Goal: Task Accomplishment & Management: Use online tool/utility

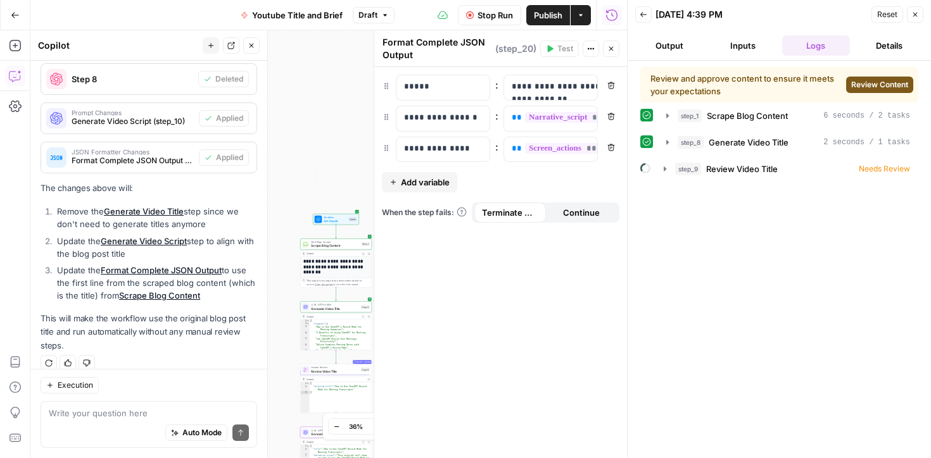
scroll to position [697, 0]
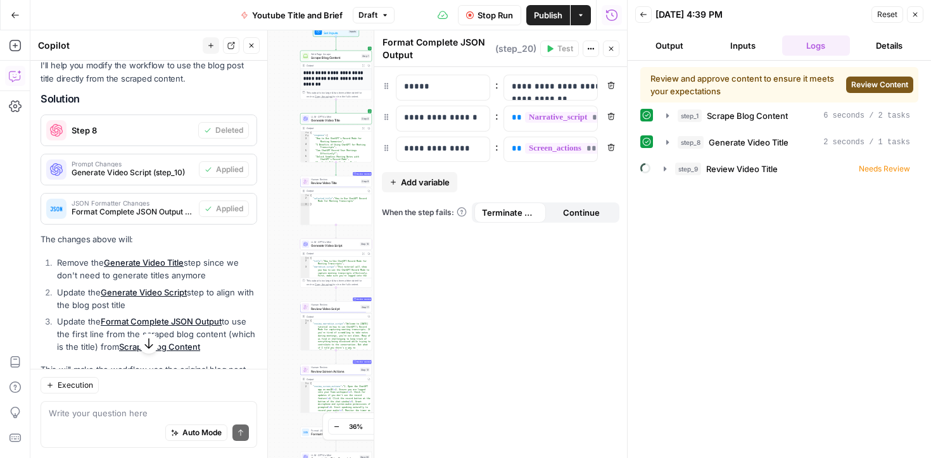
click at [490, 15] on span "Stop Run" at bounding box center [494, 15] width 35 height 13
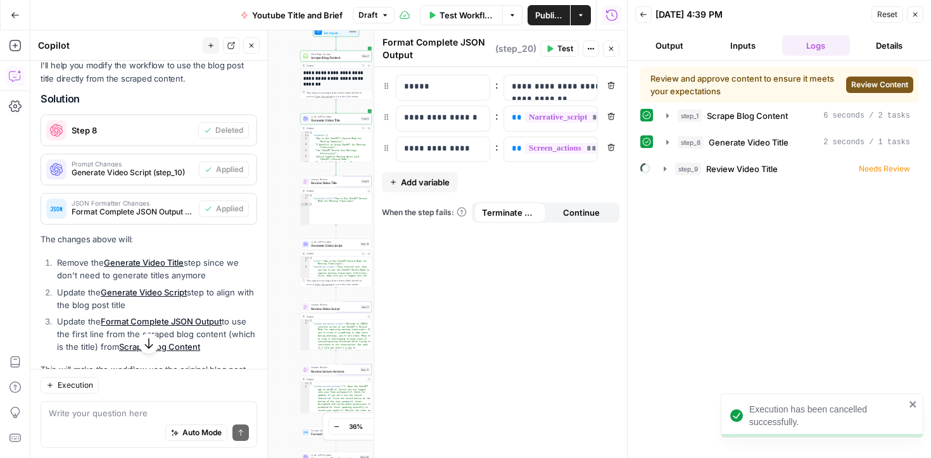
click at [432, 15] on icon "button" at bounding box center [432, 14] width 6 height 7
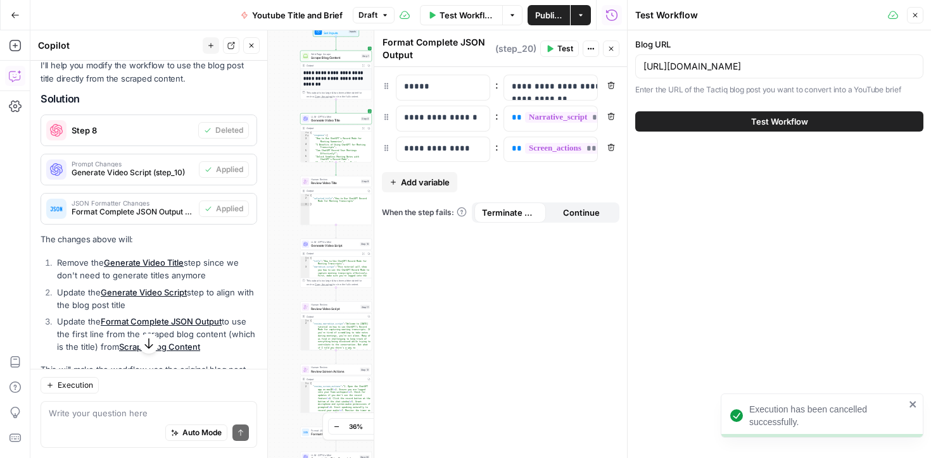
click at [766, 122] on span "Test Workflow" at bounding box center [779, 121] width 57 height 13
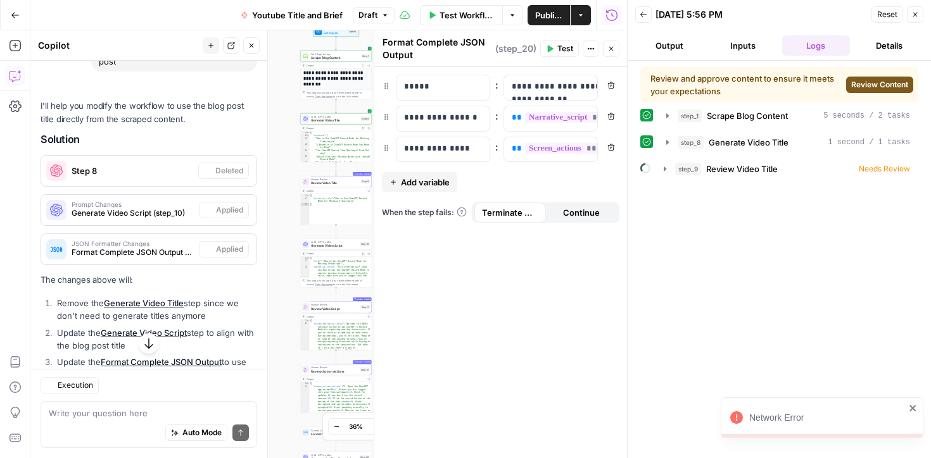
scroll to position [697, 0]
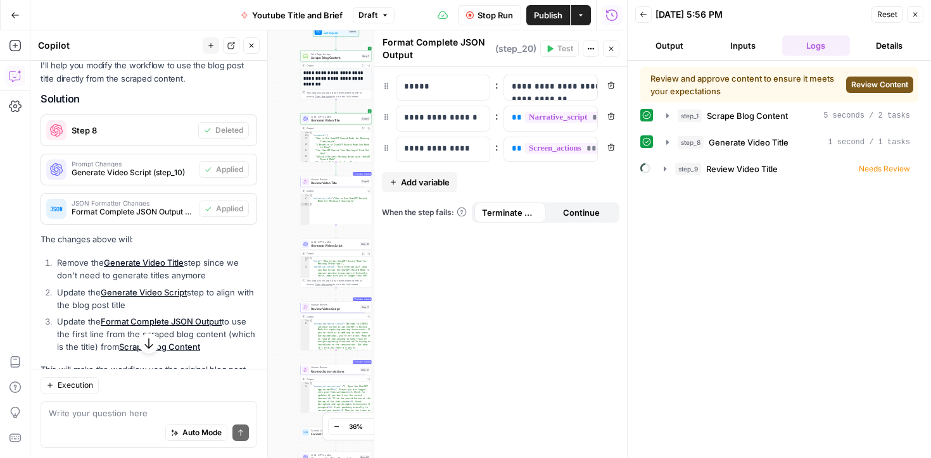
click at [482, 21] on span "Stop Run" at bounding box center [494, 15] width 35 height 13
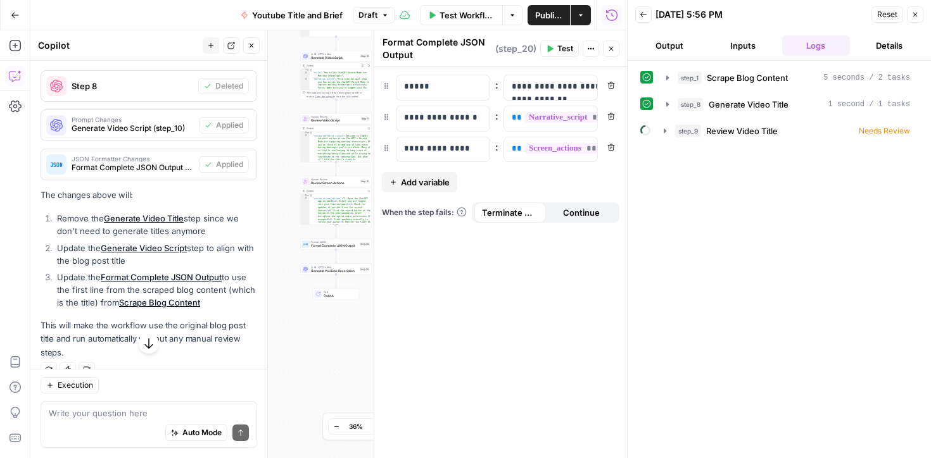
scroll to position [749, 0]
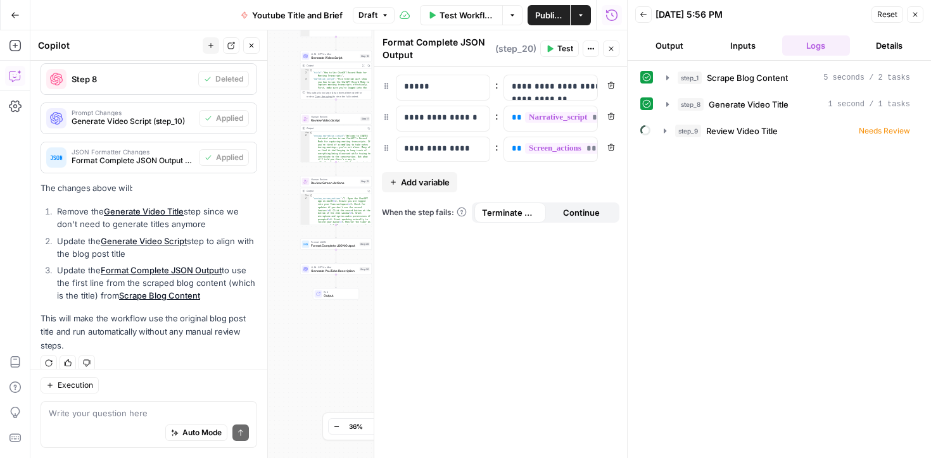
click at [316, 345] on div "**********" at bounding box center [328, 244] width 597 height 428
click at [97, 419] on textarea at bounding box center [149, 413] width 200 height 13
type textarea "remove review video title"
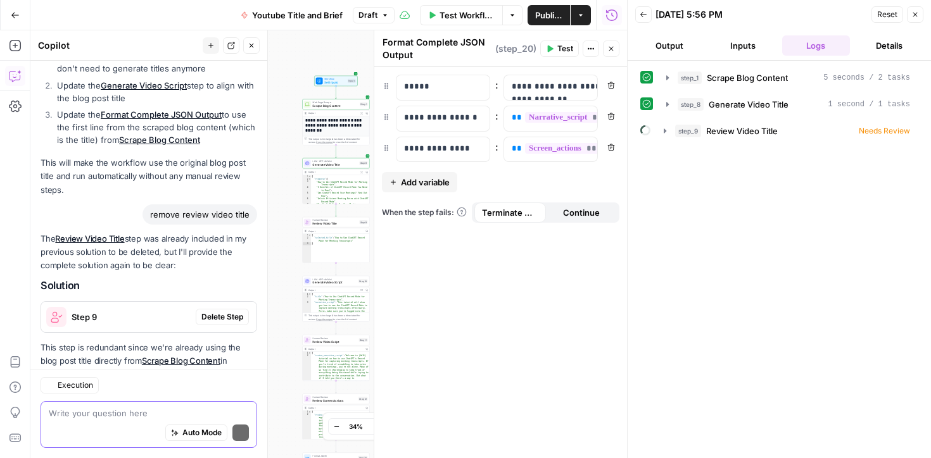
scroll to position [982, 0]
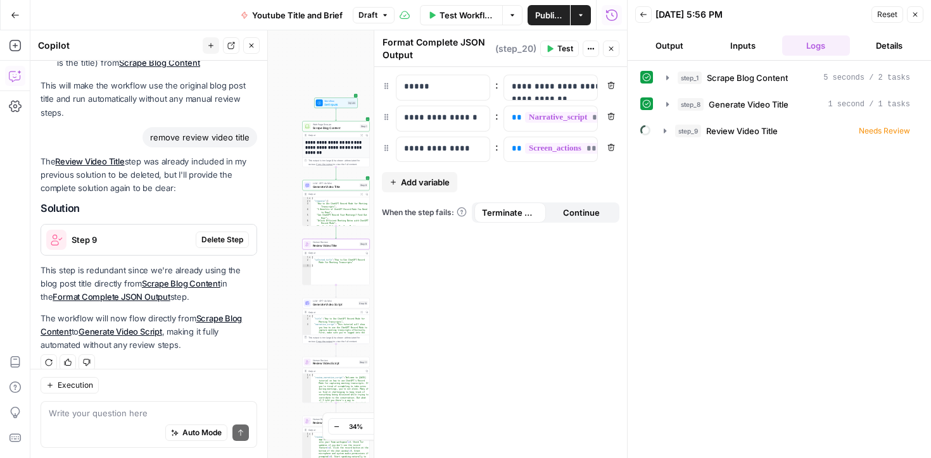
click at [226, 234] on span "Delete Step" at bounding box center [222, 239] width 42 height 11
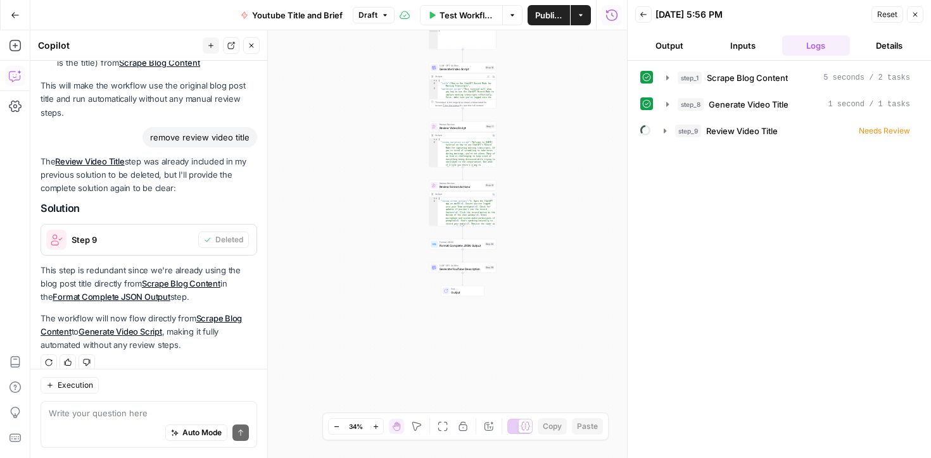
click at [446, 19] on span "Test Workflow" at bounding box center [466, 15] width 55 height 13
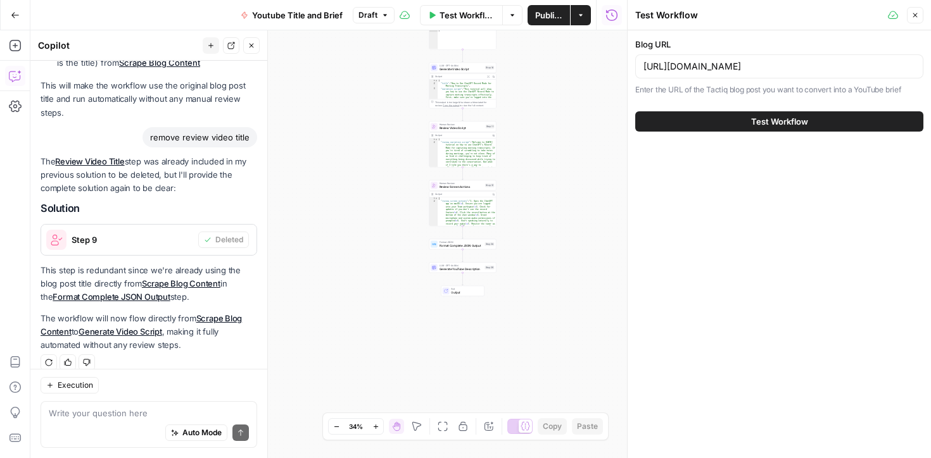
click at [810, 108] on div "Test Workflow" at bounding box center [779, 121] width 288 height 35
click at [802, 118] on span "Test Workflow" at bounding box center [779, 121] width 57 height 13
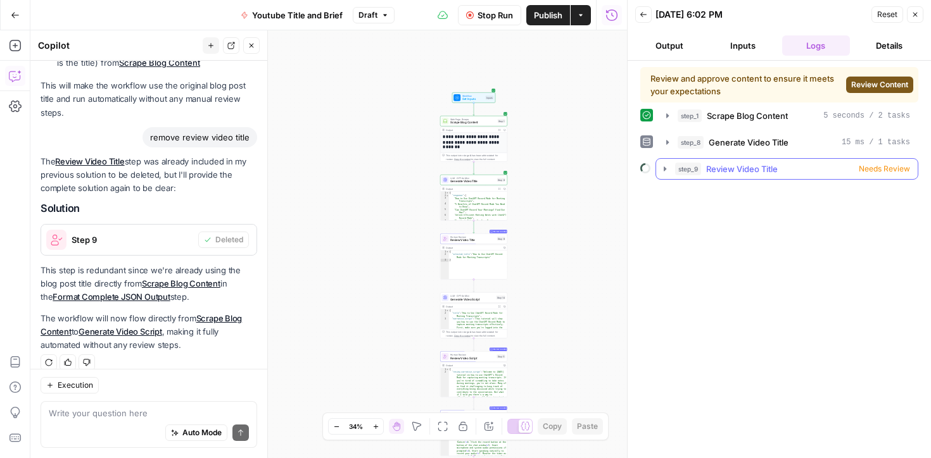
click at [796, 168] on div "step_9 Review Video Title Needs Review" at bounding box center [792, 169] width 235 height 13
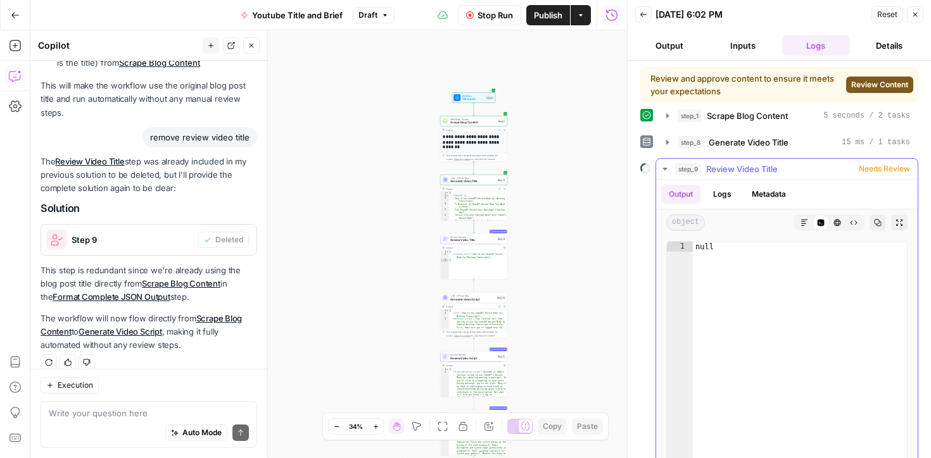
click at [665, 167] on icon "button" at bounding box center [665, 169] width 10 height 10
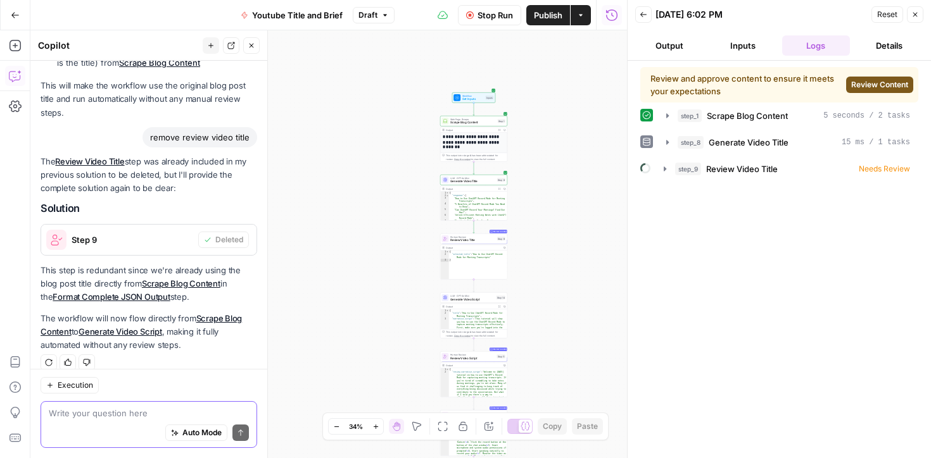
click at [184, 417] on textarea at bounding box center [149, 413] width 200 height 13
type textarea "why is it stuck at review video title?"
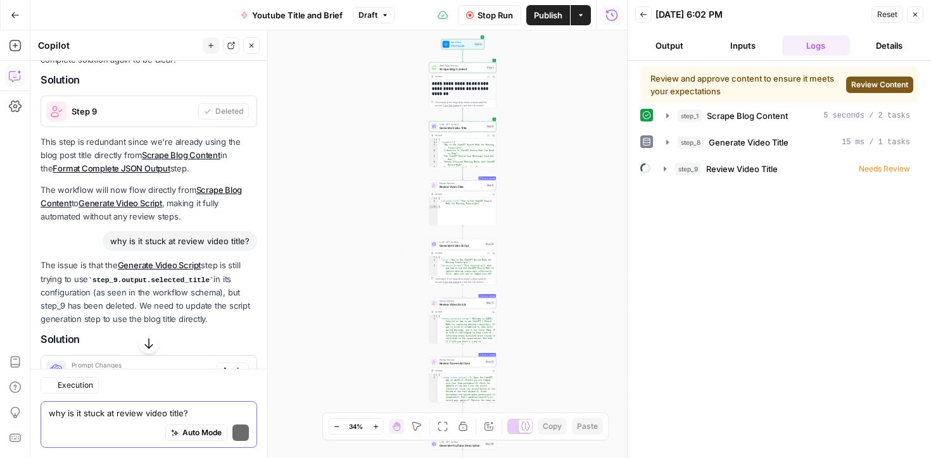
scroll to position [1151, 0]
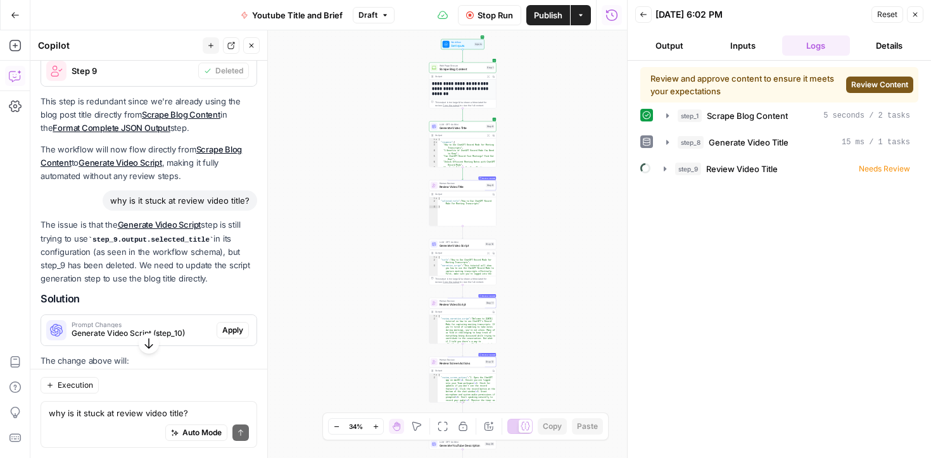
click at [510, 20] on span "Stop Run" at bounding box center [494, 15] width 35 height 13
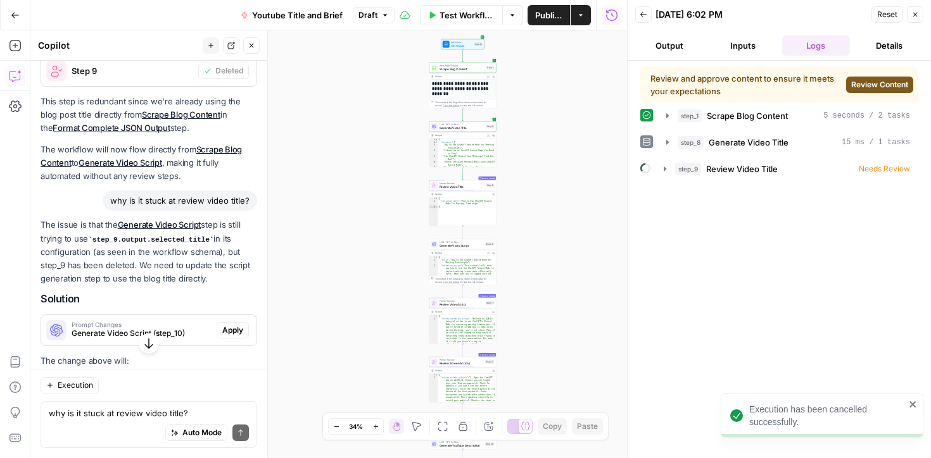
click at [453, 15] on span "Test Workflow" at bounding box center [466, 15] width 55 height 13
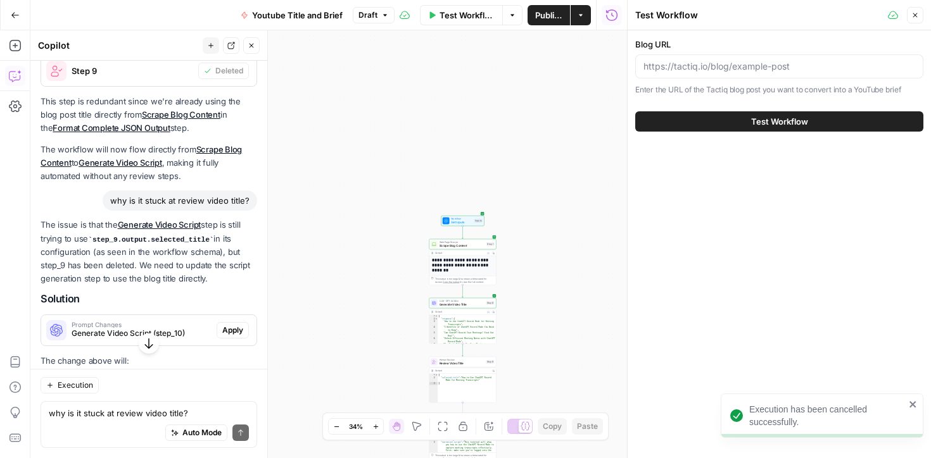
click at [548, 18] on span "Publish" at bounding box center [548, 15] width 27 height 13
click at [470, 15] on span "Test Workflow" at bounding box center [474, 15] width 49 height 13
click at [766, 63] on input "Blog URL" at bounding box center [779, 66] width 272 height 13
paste input "[URL][DOMAIN_NAME]"
type input "[URL][DOMAIN_NAME]"
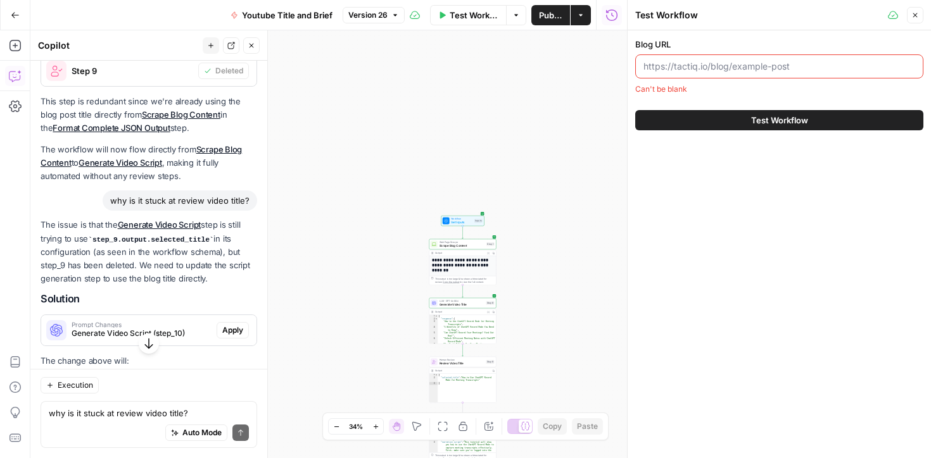
paste input "[URL][DOMAIN_NAME]"
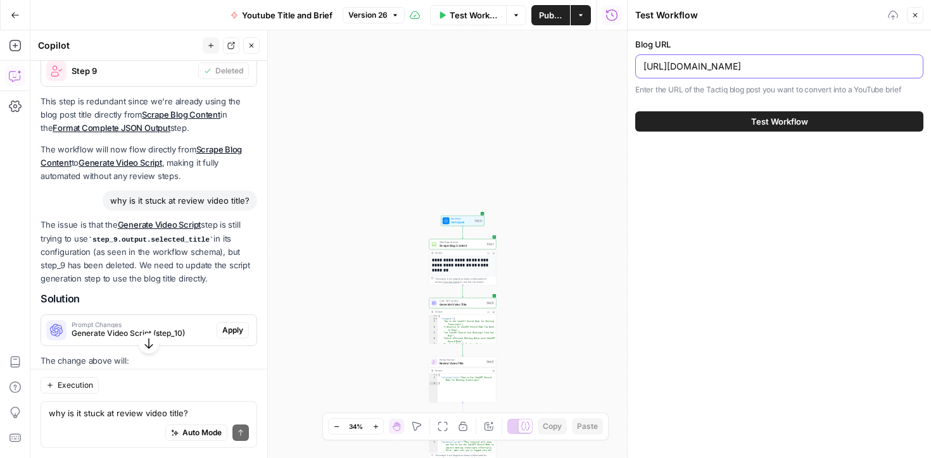
type input "[URL][DOMAIN_NAME]"
click at [844, 123] on button "Test Workflow" at bounding box center [779, 121] width 288 height 20
click at [783, 125] on span "Test Workflow" at bounding box center [779, 121] width 57 height 13
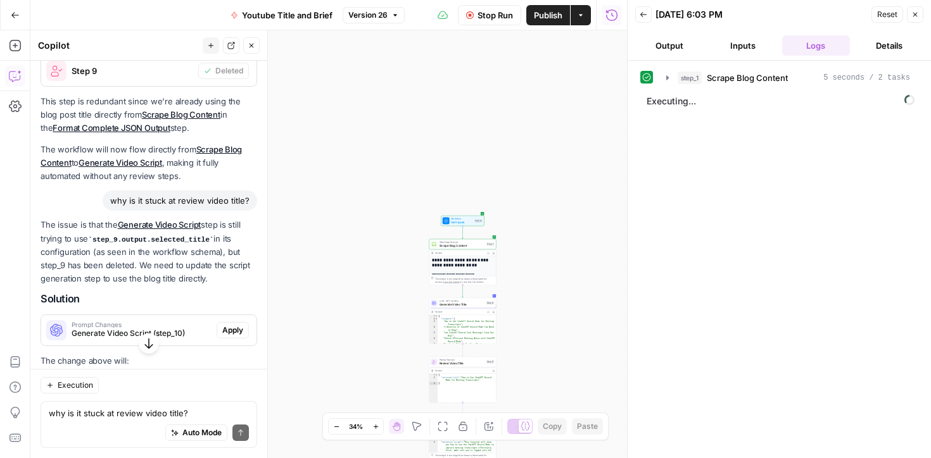
scroll to position [1179, 0]
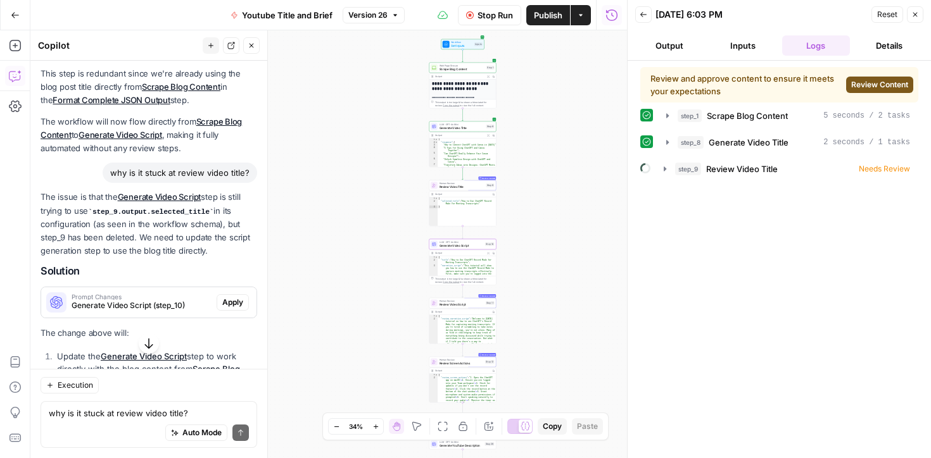
click at [218, 294] on button "Apply" at bounding box center [233, 302] width 32 height 16
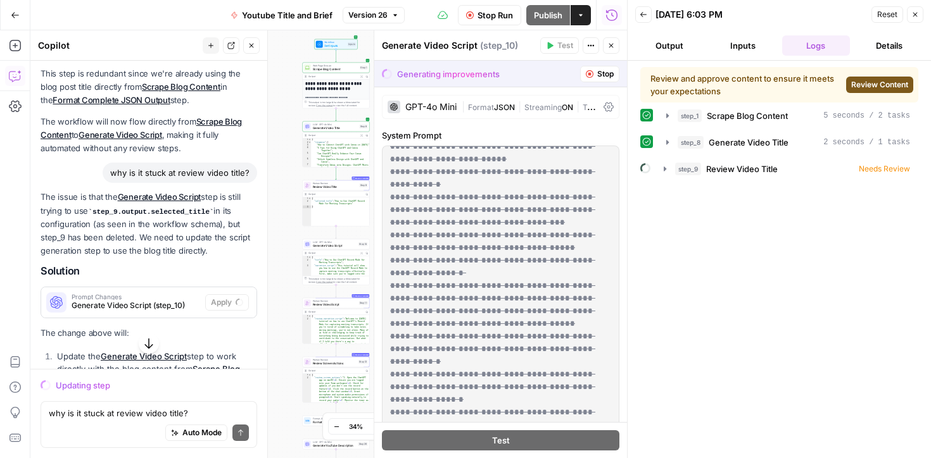
scroll to position [216, 0]
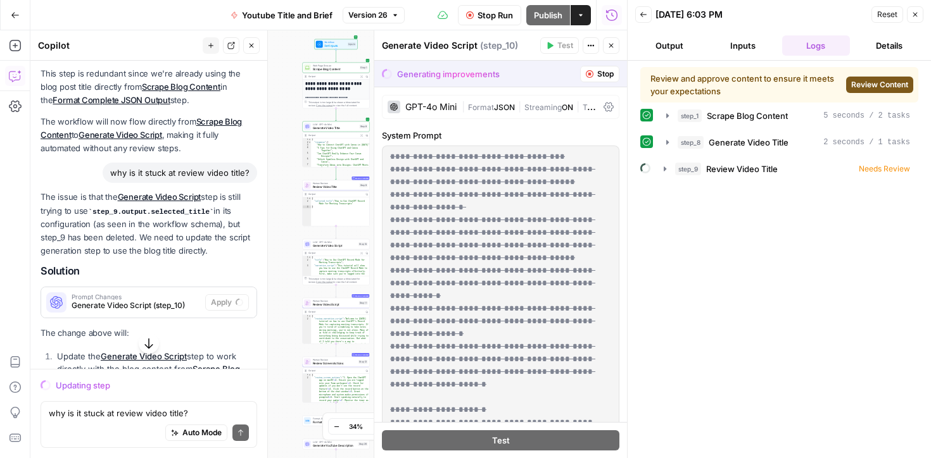
click at [499, 18] on span "Stop Run" at bounding box center [494, 15] width 35 height 13
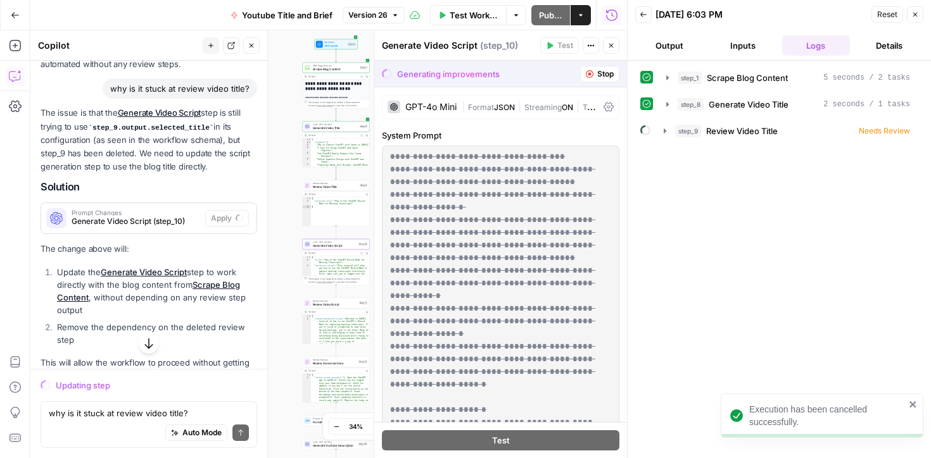
scroll to position [1267, 0]
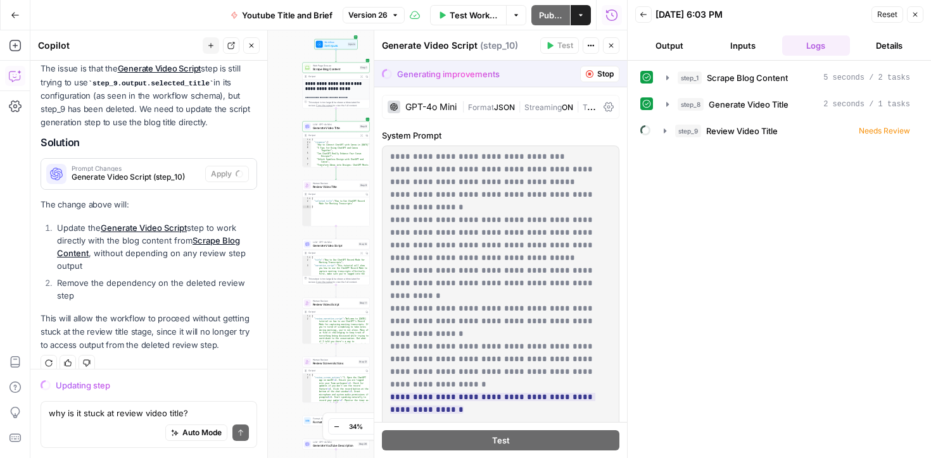
click at [9, 14] on button "Go Back" at bounding box center [15, 15] width 23 height 23
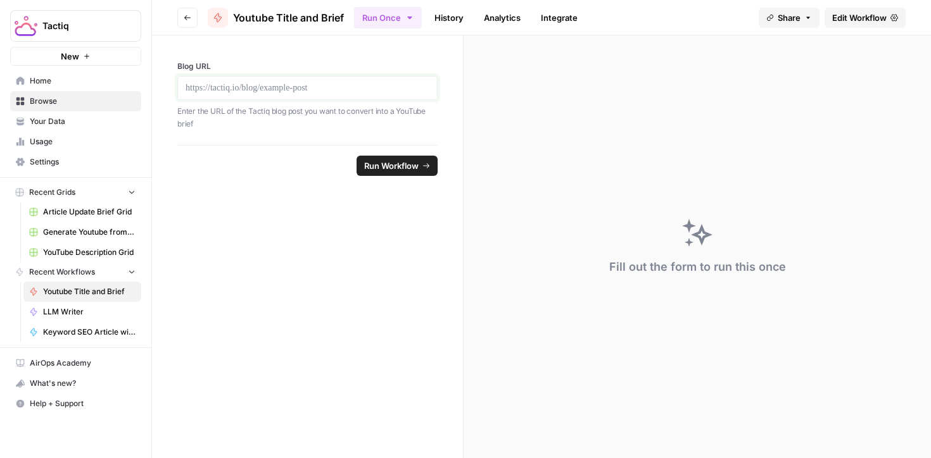
click at [394, 85] on p at bounding box center [308, 88] width 244 height 13
click at [76, 290] on span "Youtube Title and Brief" at bounding box center [89, 291] width 92 height 11
click at [305, 88] on p at bounding box center [308, 88] width 244 height 13
click at [392, 161] on span "Run Workflow" at bounding box center [391, 166] width 54 height 13
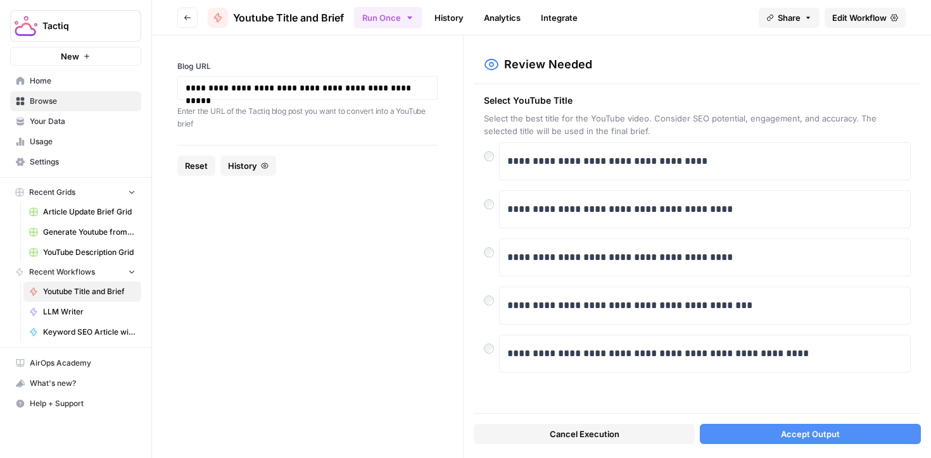
click at [866, 10] on link "Edit Workflow" at bounding box center [865, 18] width 81 height 20
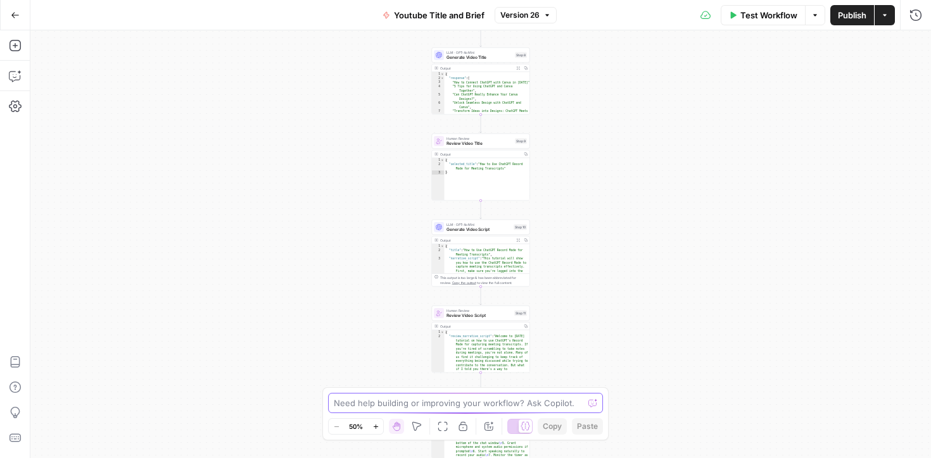
click at [375, 400] on textarea at bounding box center [459, 403] width 250 height 13
type textarea "remove all the review steps and just write the script"
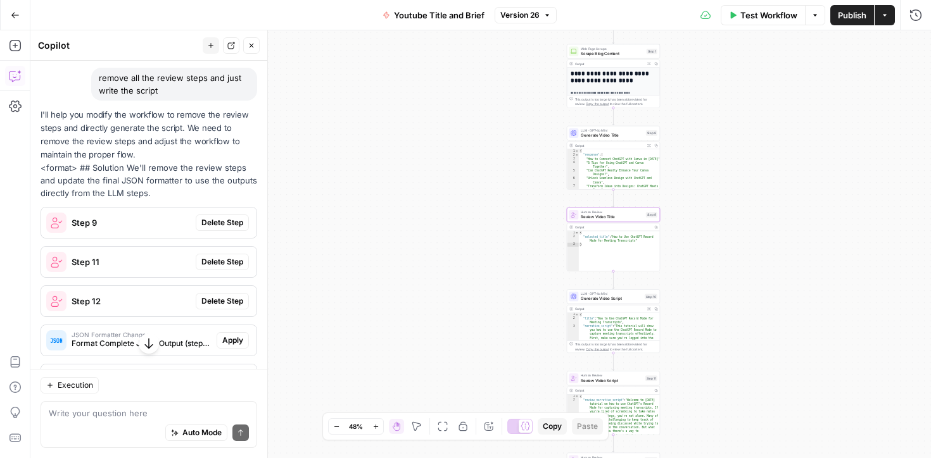
scroll to position [98, 0]
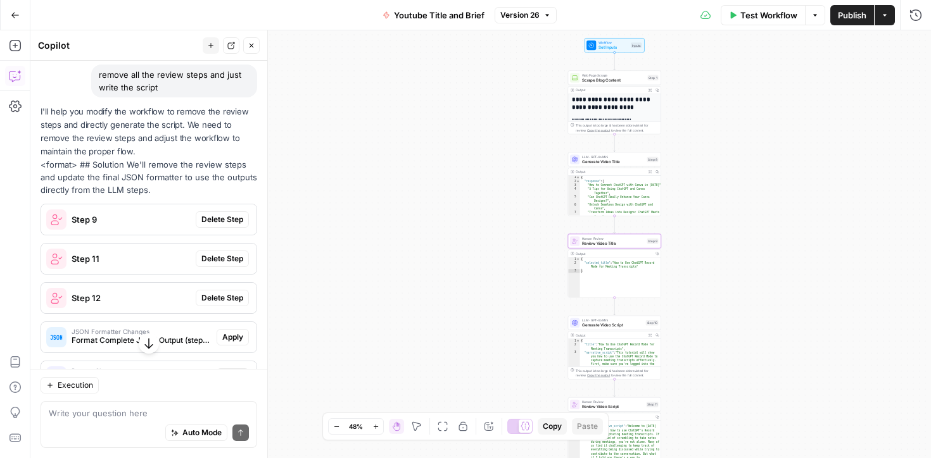
click at [204, 221] on span "Delete Step" at bounding box center [222, 219] width 42 height 11
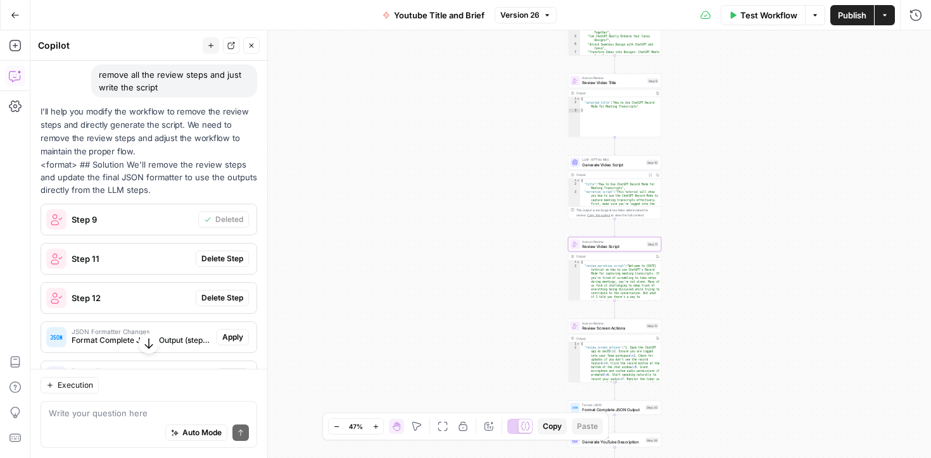
click at [210, 254] on span "Delete Step" at bounding box center [222, 258] width 42 height 11
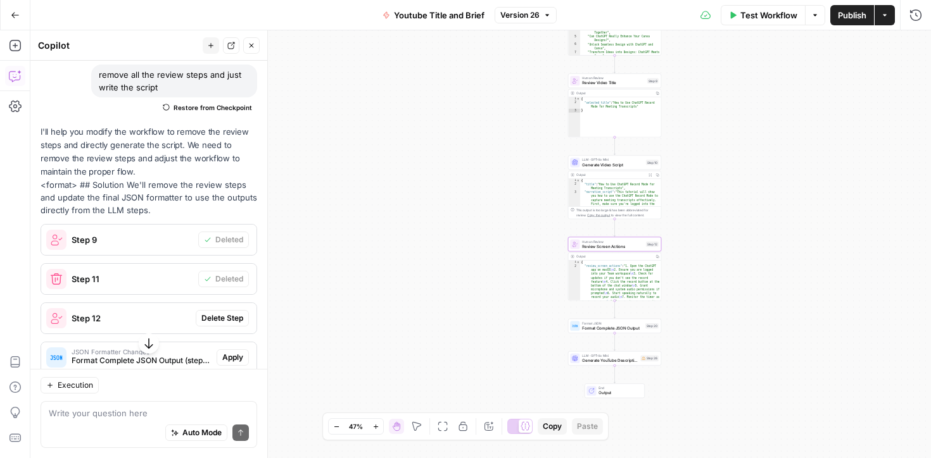
click at [220, 307] on div "Step 12 Delete Step" at bounding box center [148, 318] width 215 height 30
click at [220, 312] on button "Delete Step" at bounding box center [222, 318] width 53 height 16
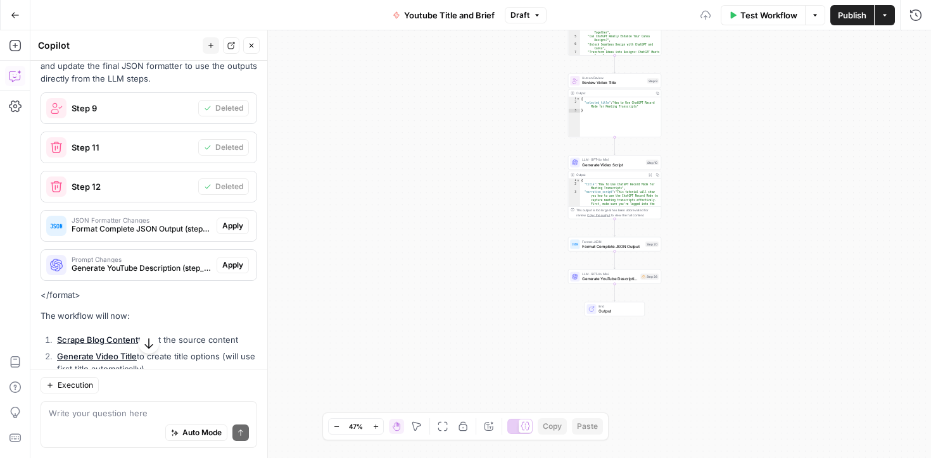
scroll to position [241, 0]
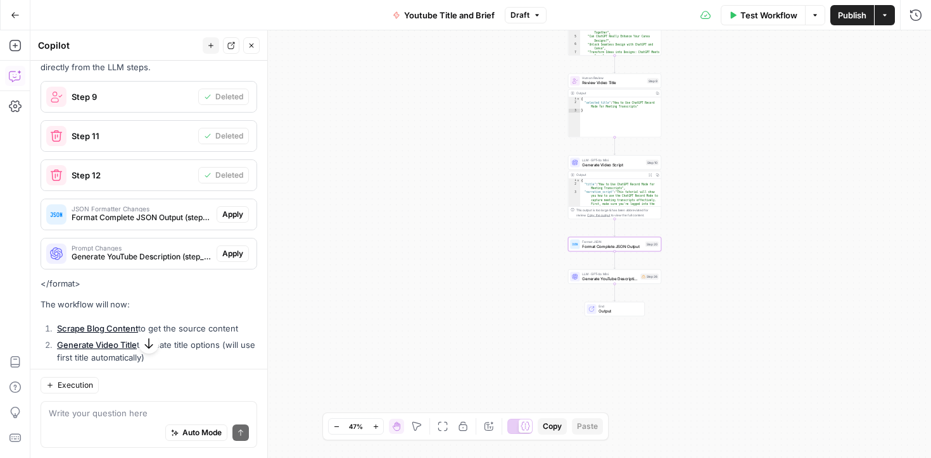
click at [236, 227] on div "JSON Formatter Changes Format Complete JSON Output (step_20) Apply" at bounding box center [148, 214] width 215 height 30
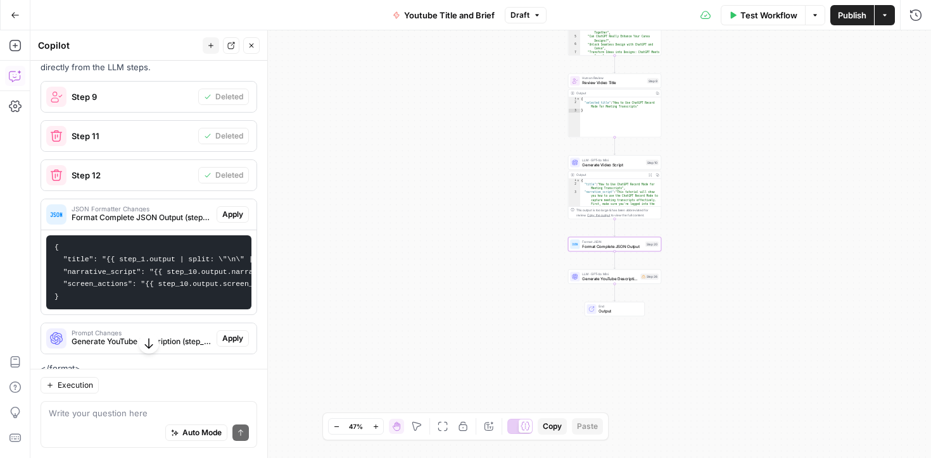
click at [238, 215] on span "Apply" at bounding box center [232, 214] width 21 height 11
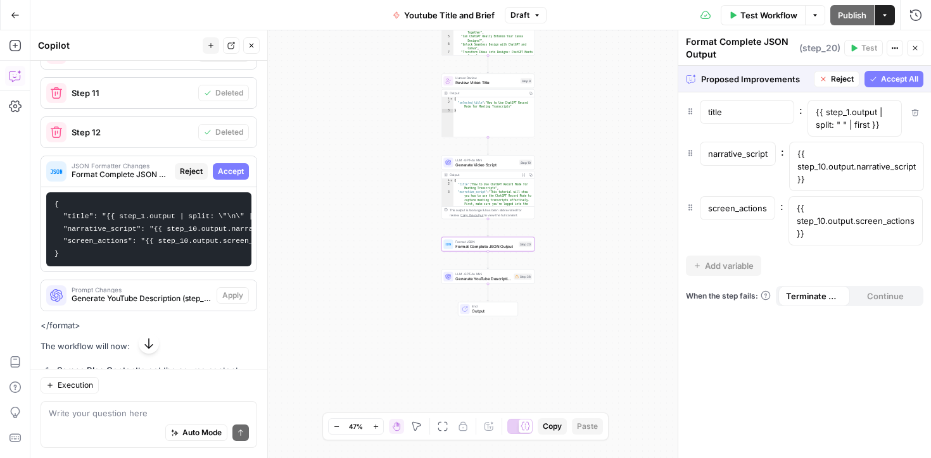
scroll to position [265, 0]
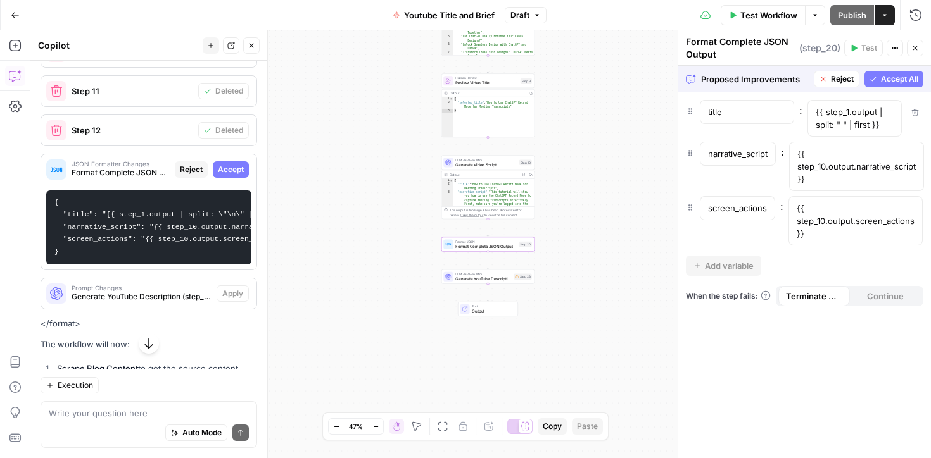
click at [233, 176] on button "Accept" at bounding box center [231, 169] width 36 height 16
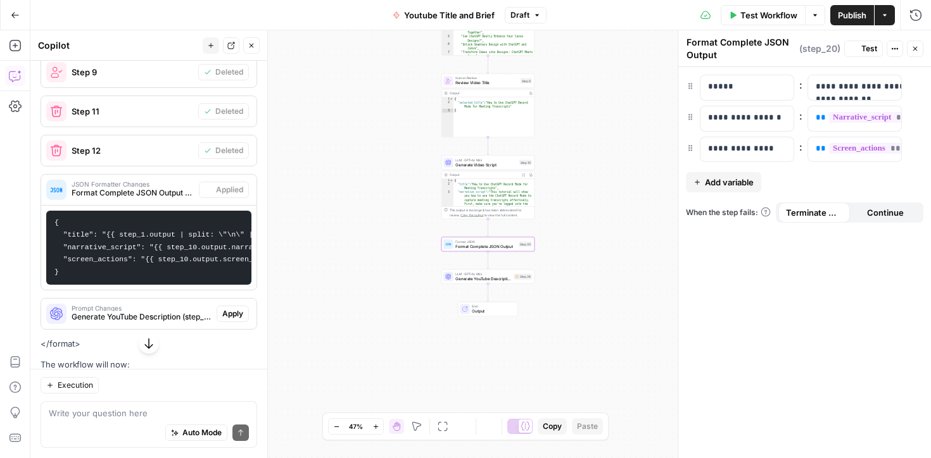
scroll to position [286, 0]
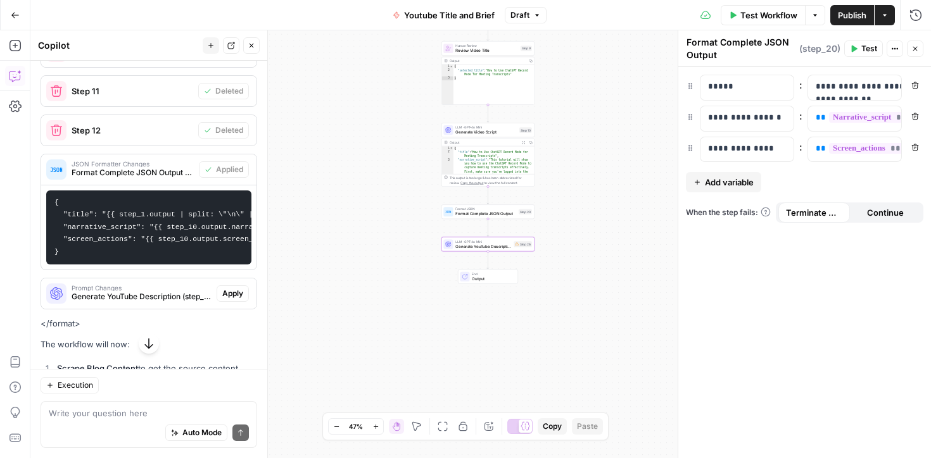
click at [232, 298] on span "Apply" at bounding box center [232, 293] width 21 height 11
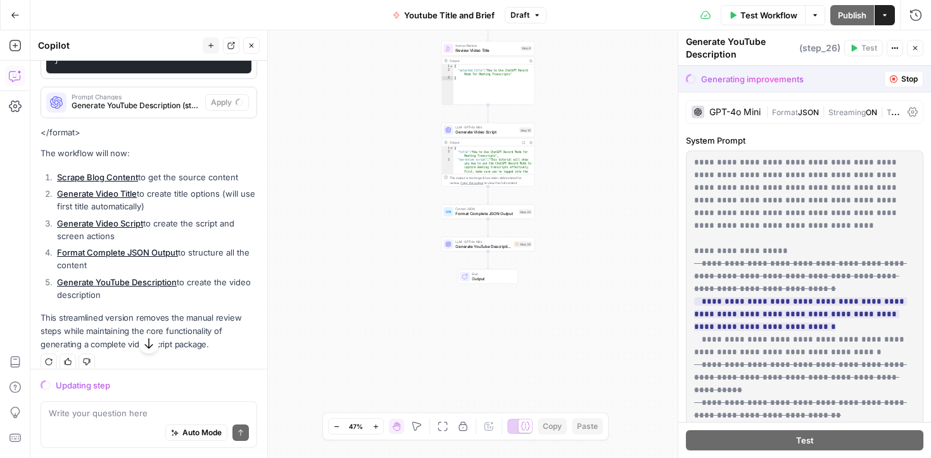
scroll to position [469, 0]
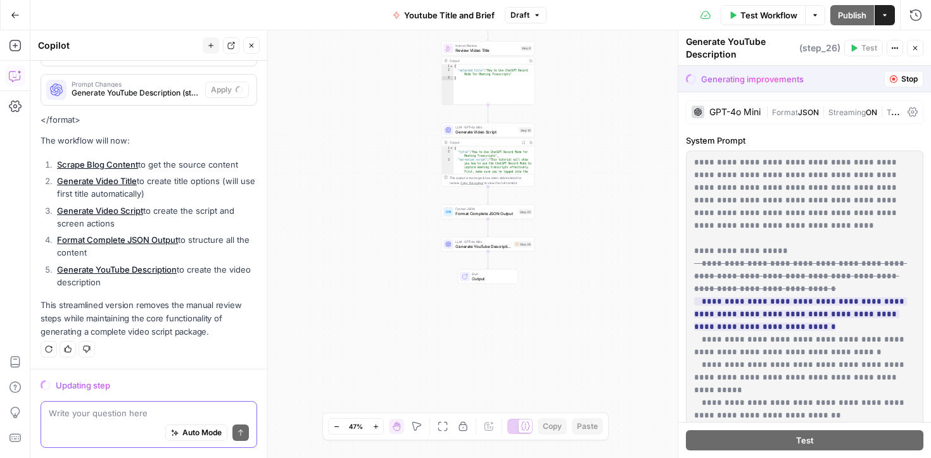
click at [147, 415] on textarea at bounding box center [149, 413] width 200 height 13
type textarea "no need to create a youtube descriiption"
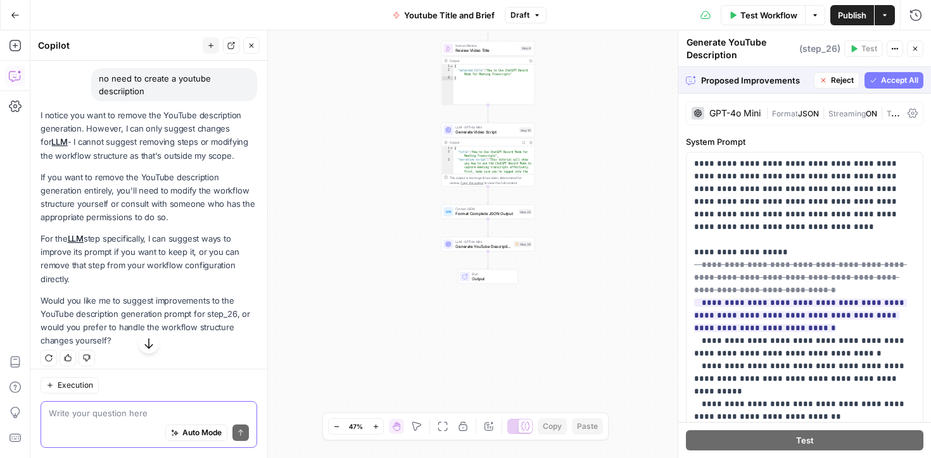
scroll to position [748, 0]
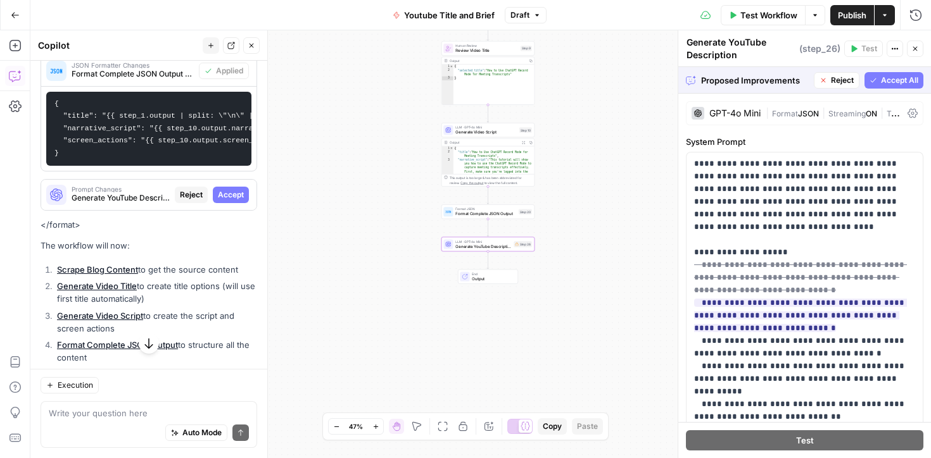
click at [232, 197] on span "Accept" at bounding box center [231, 194] width 26 height 11
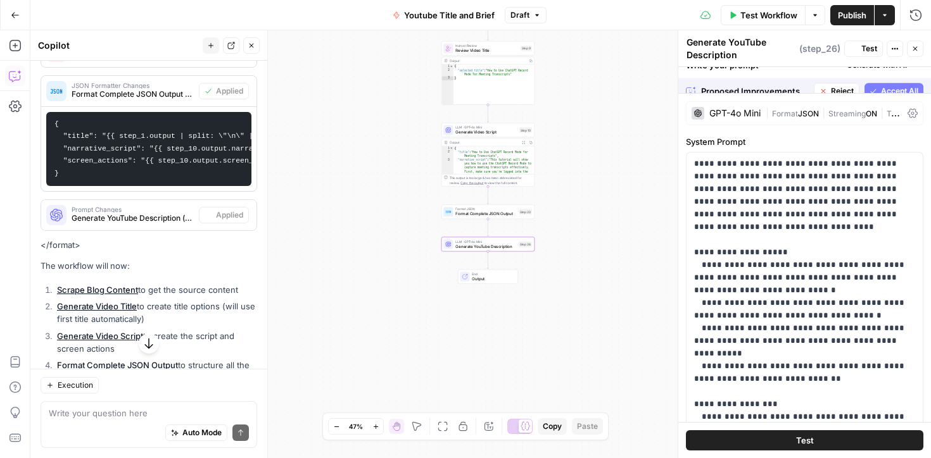
scroll to position [384, 0]
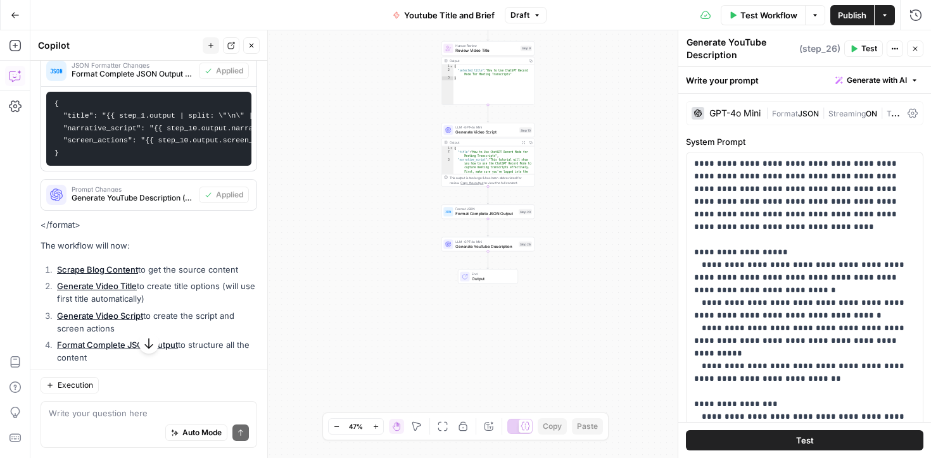
click at [809, 438] on span "Test" at bounding box center [805, 440] width 18 height 13
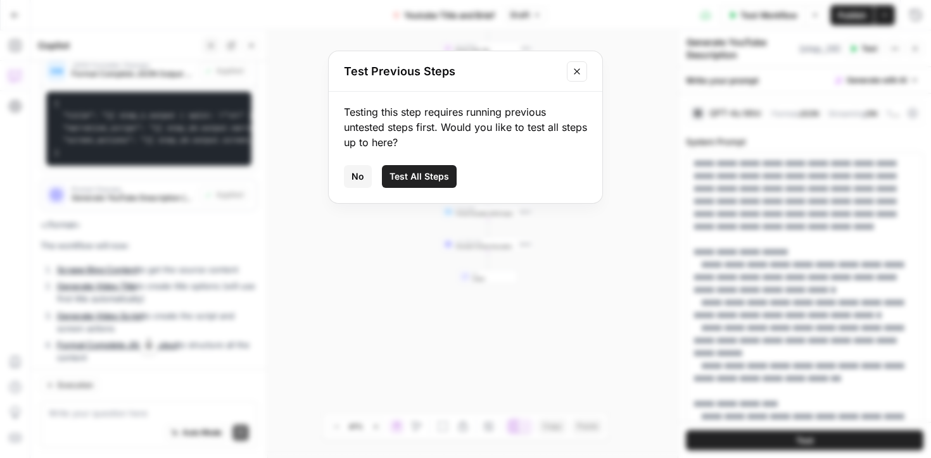
click at [443, 176] on span "Test All Steps" at bounding box center [419, 176] width 60 height 13
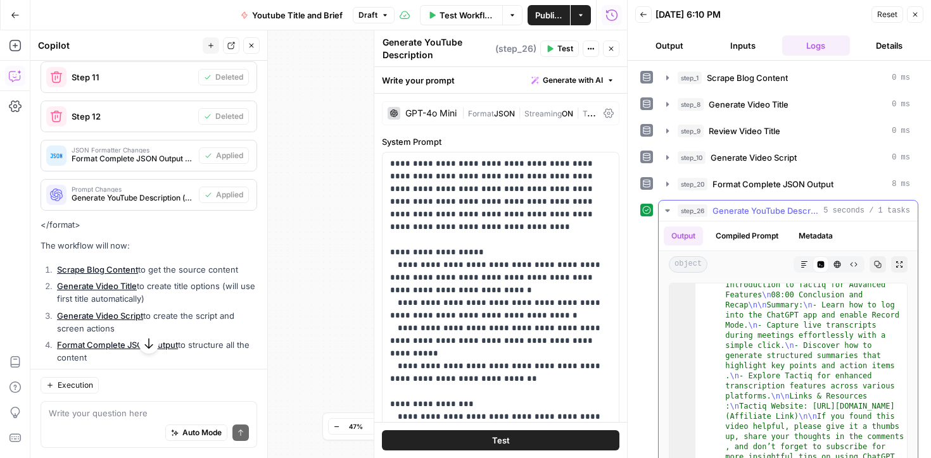
scroll to position [87, 0]
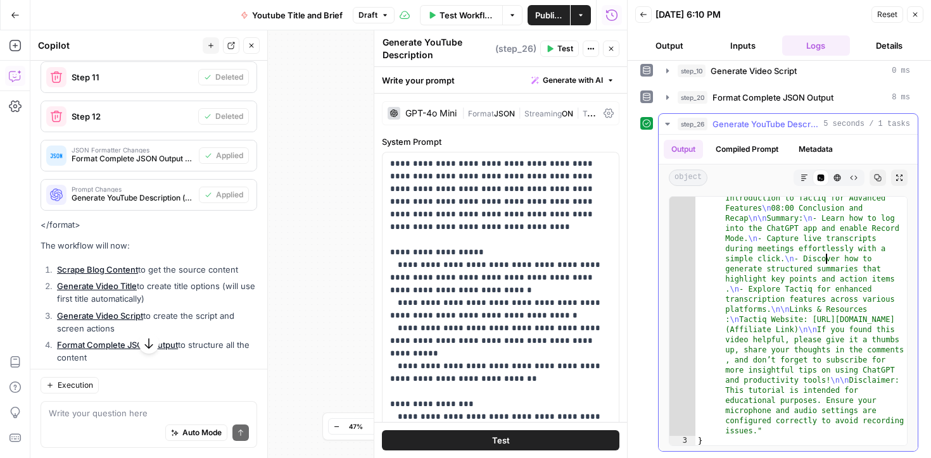
click at [826, 263] on div ""description" : "Are you tired of missing crucial details during meetings? In t…" at bounding box center [801, 358] width 212 height 674
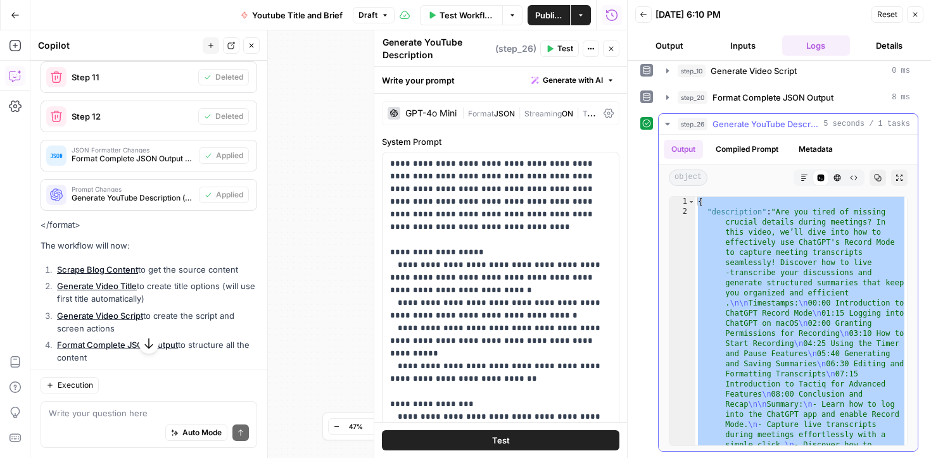
scroll to position [0, 0]
click at [774, 153] on button "Compiled Prompt" at bounding box center [747, 149] width 78 height 19
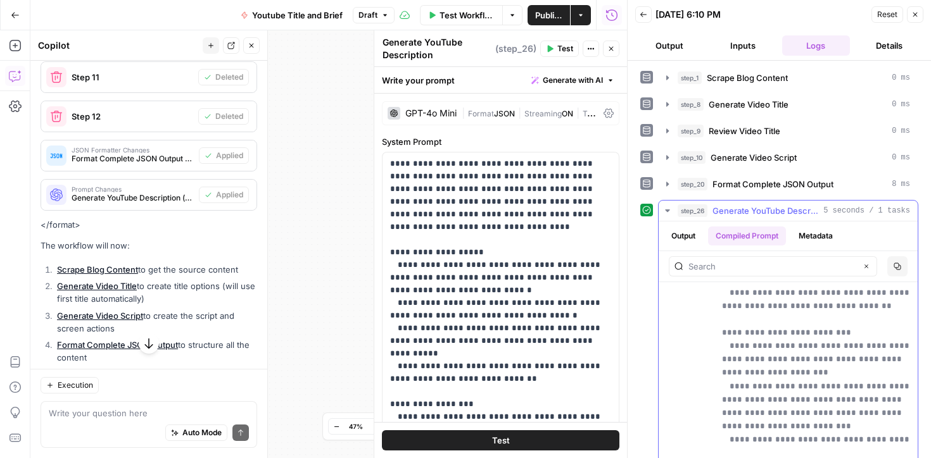
scroll to position [742, 0]
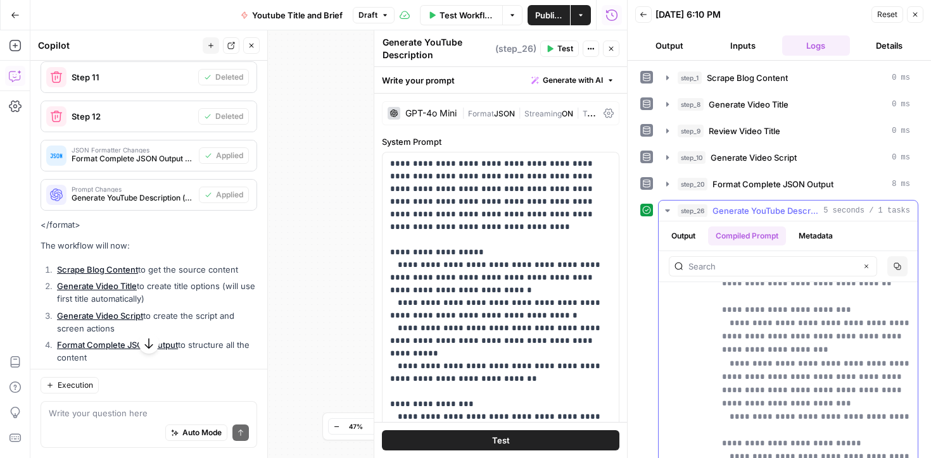
click at [686, 237] on button "Output" at bounding box center [683, 236] width 39 height 19
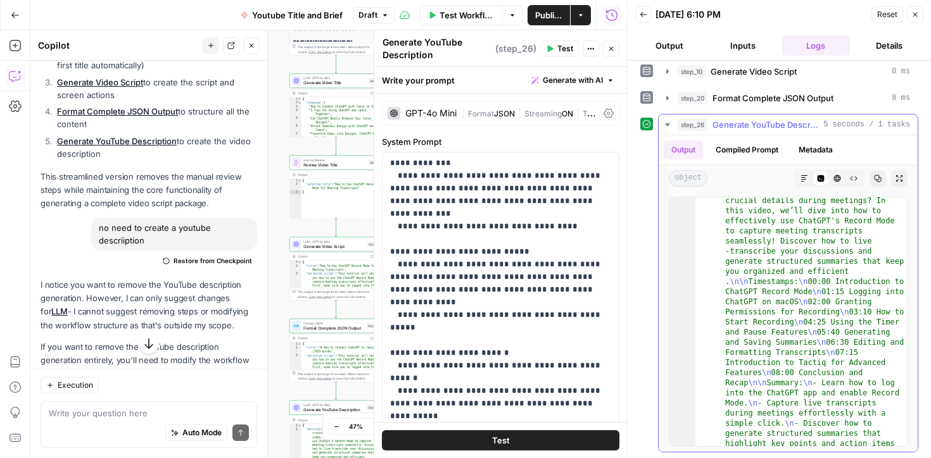
scroll to position [33, 0]
